Goal: Task Accomplishment & Management: Use online tool/utility

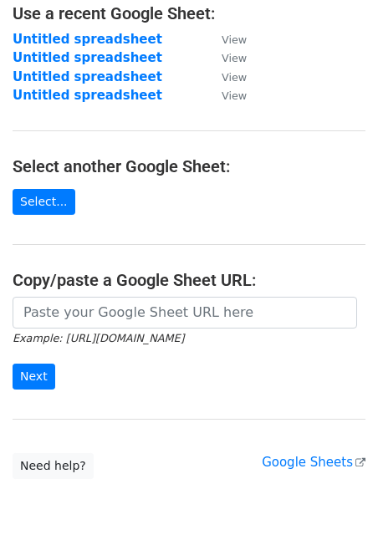
scroll to position [182, 0]
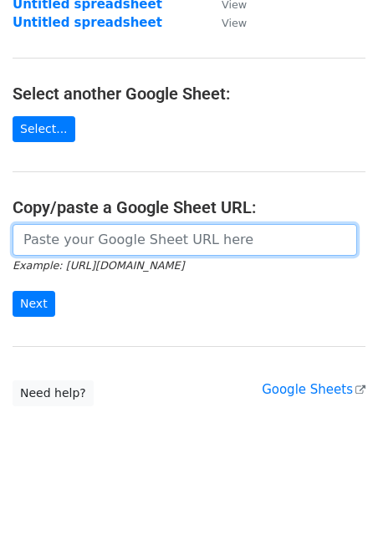
click at [88, 233] on input "url" at bounding box center [185, 240] width 345 height 32
paste input "https://docs.google.com/spreadsheets/d/1worYlWyb18UvTQ__1BZE8huBWliovflMvaZObA1…"
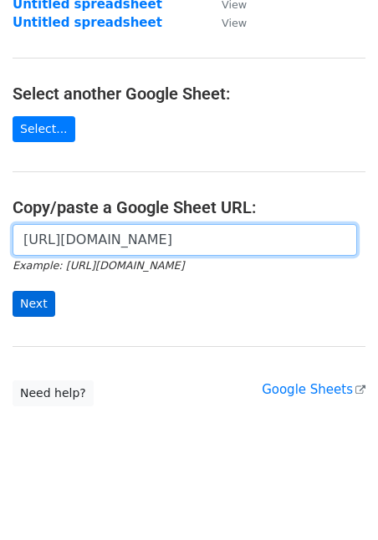
type input "https://docs.google.com/spreadsheets/d/1worYlWyb18UvTQ__1BZE8huBWliovflMvaZObA1…"
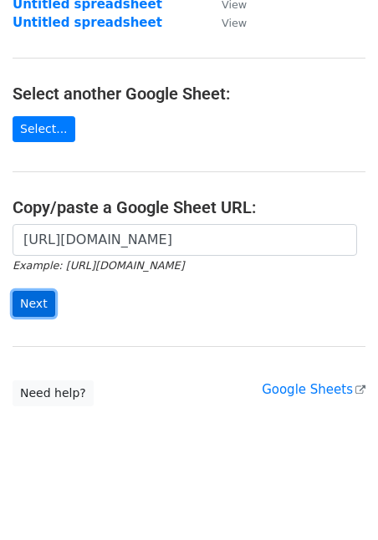
click at [37, 304] on input "Next" at bounding box center [34, 304] width 43 height 26
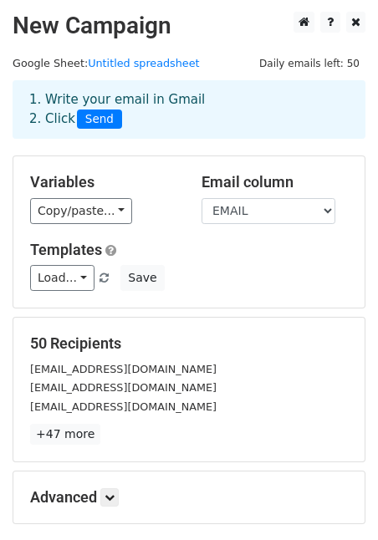
scroll to position [176, 0]
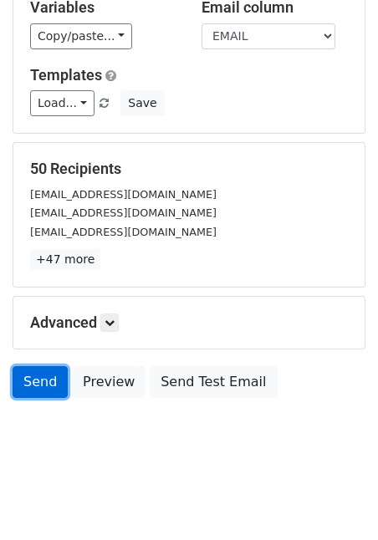
click at [49, 384] on link "Send" at bounding box center [40, 382] width 55 height 32
